Goal: Information Seeking & Learning: Get advice/opinions

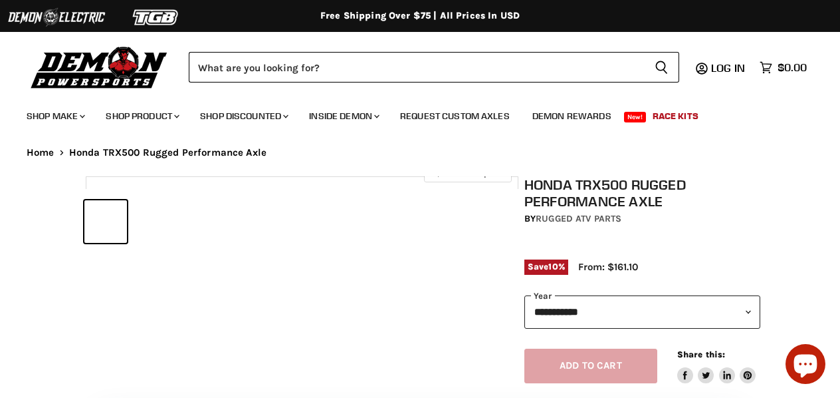
select select "******"
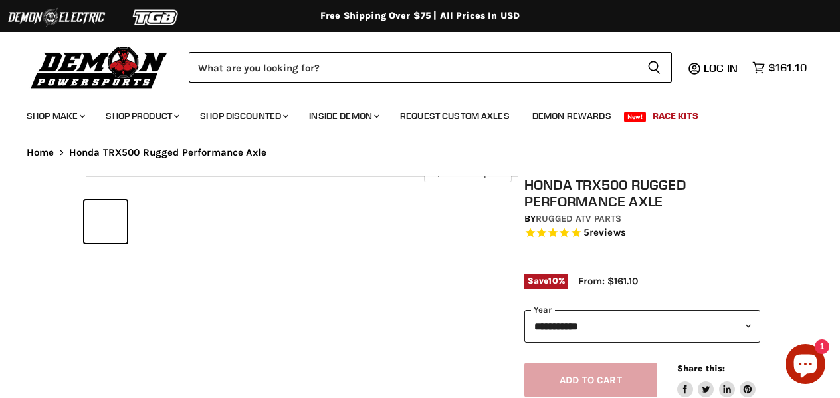
select select "******"
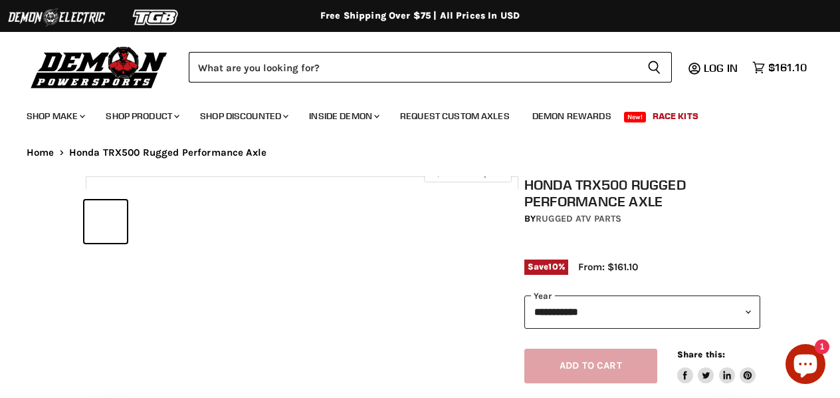
select select "******"
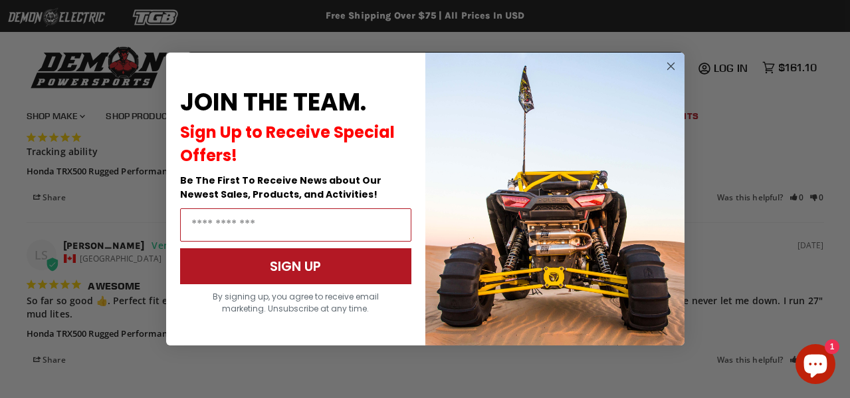
scroll to position [1590, 0]
